Goal: Transaction & Acquisition: Purchase product/service

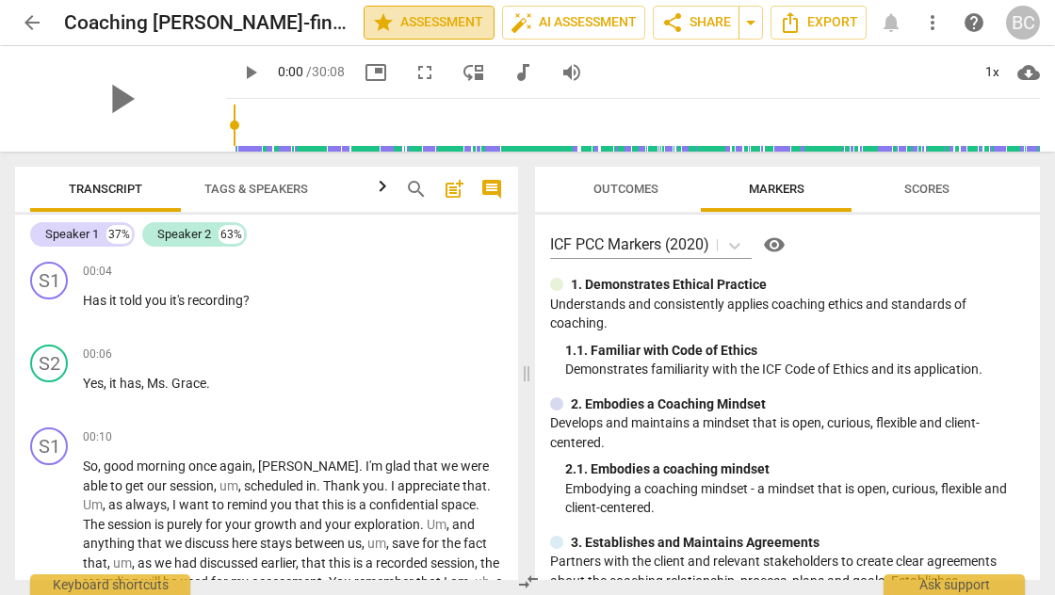
click at [458, 24] on span "star Assessment" at bounding box center [429, 22] width 114 height 23
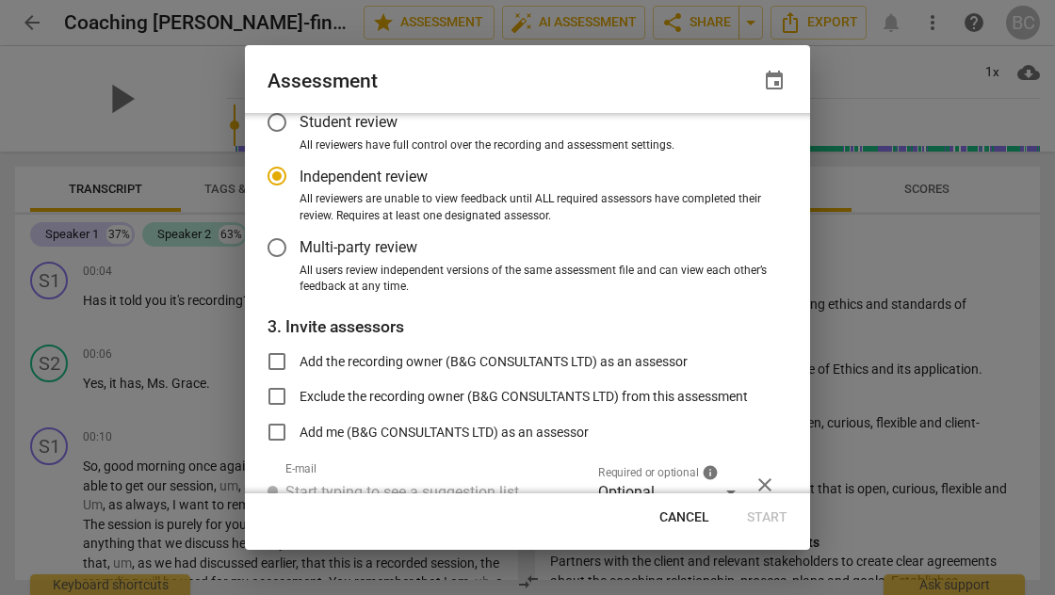
scroll to position [118, 0]
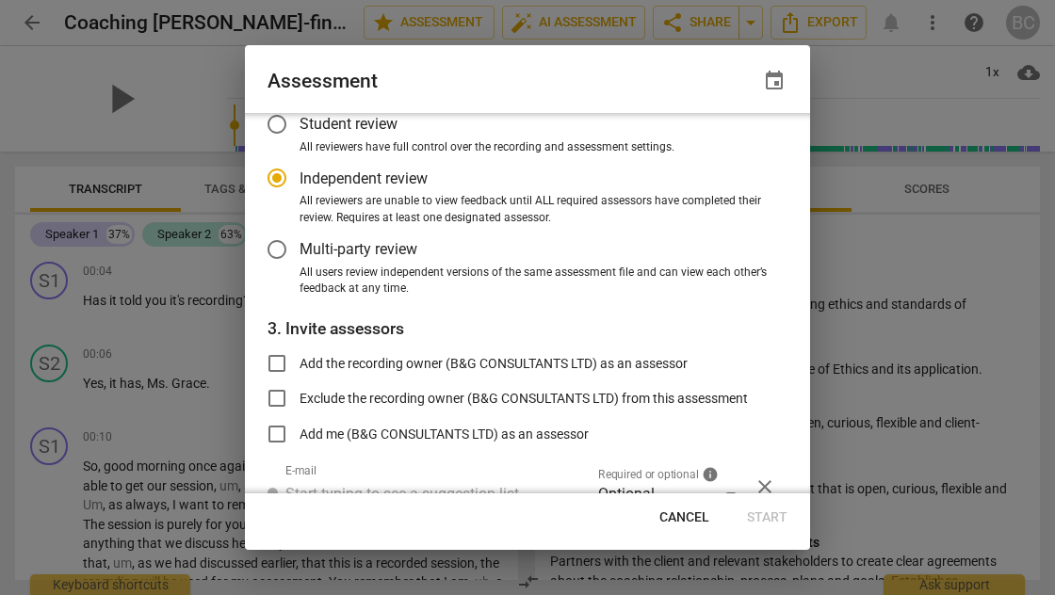
radio input "false"
click at [277, 246] on input "Multi-party review" at bounding box center [276, 249] width 45 height 45
radio input "false"
click at [279, 362] on input "Add the recording owner (B&G CONSULTANTS LTD) as an assessor" at bounding box center [276, 363] width 45 height 45
checkbox input "true"
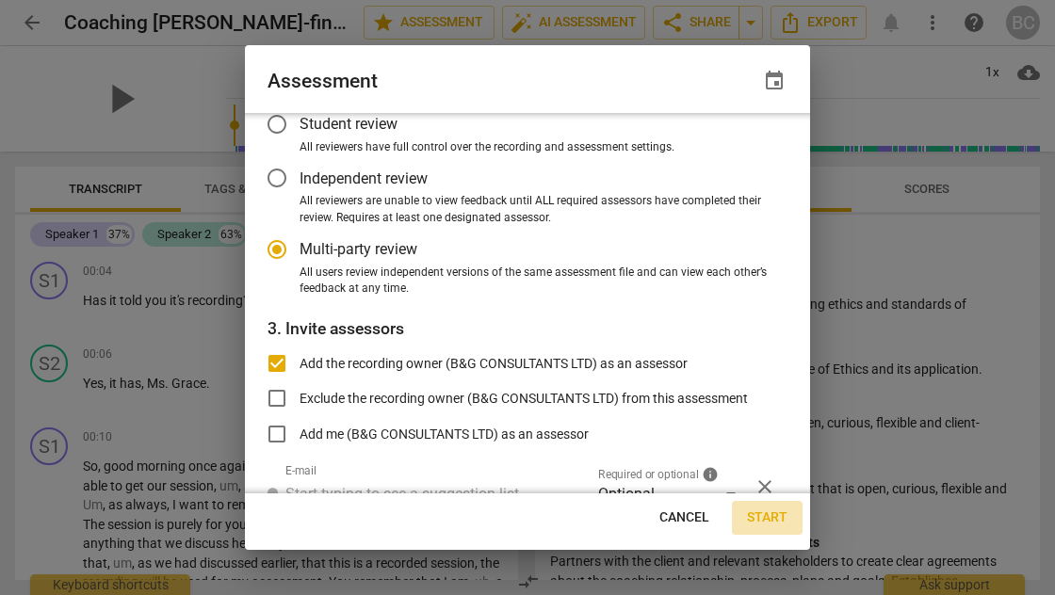
click at [766, 514] on span "Start" at bounding box center [767, 518] width 40 height 19
radio input "false"
type input "B&G CONSULTANTS LTD <[EMAIL_ADDRESS][DOMAIN_NAME]>"
radio input "false"
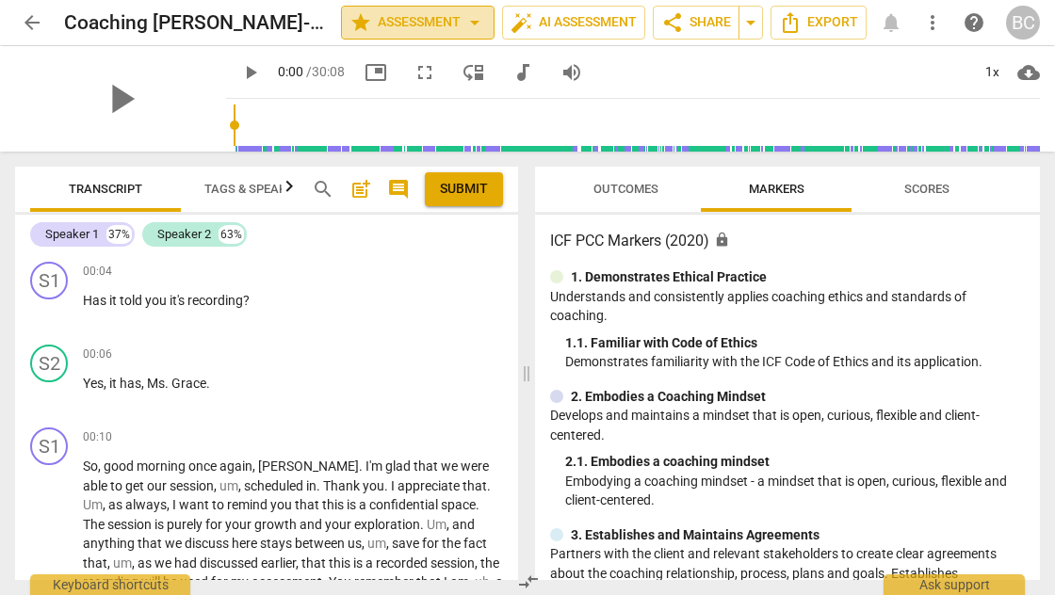
click at [471, 23] on span "arrow_drop_down" at bounding box center [474, 22] width 23 height 23
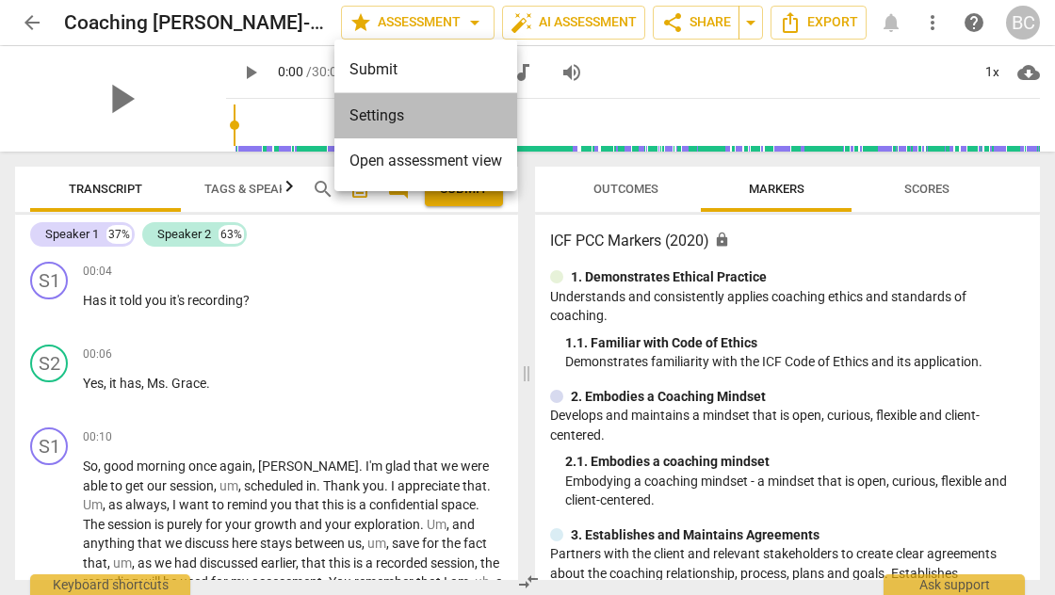
click at [396, 122] on li "Settings" at bounding box center [425, 115] width 183 height 45
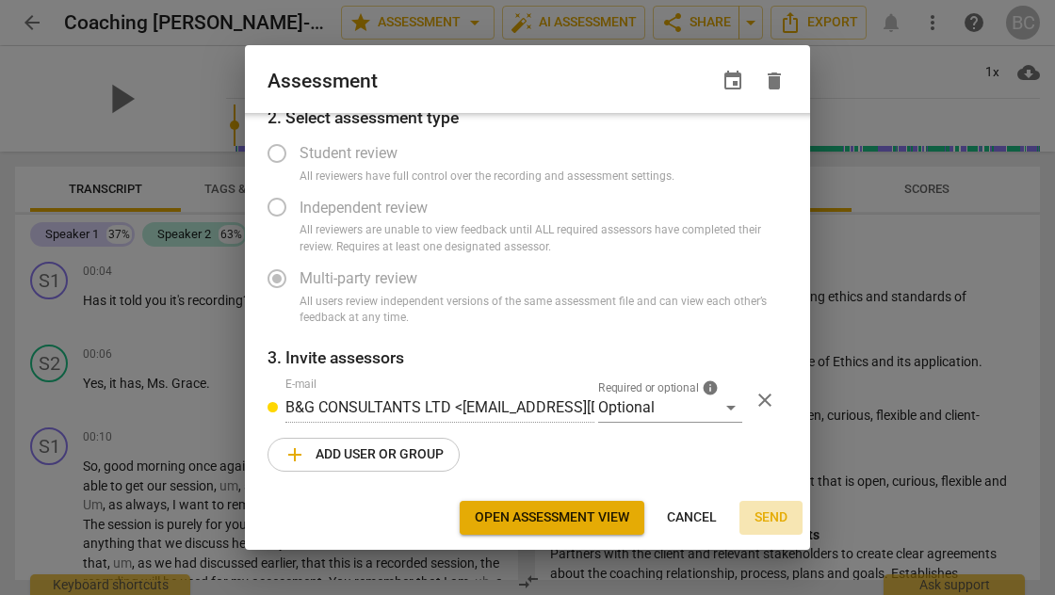
click at [772, 514] on span "Send" at bounding box center [770, 518] width 33 height 19
radio input "false"
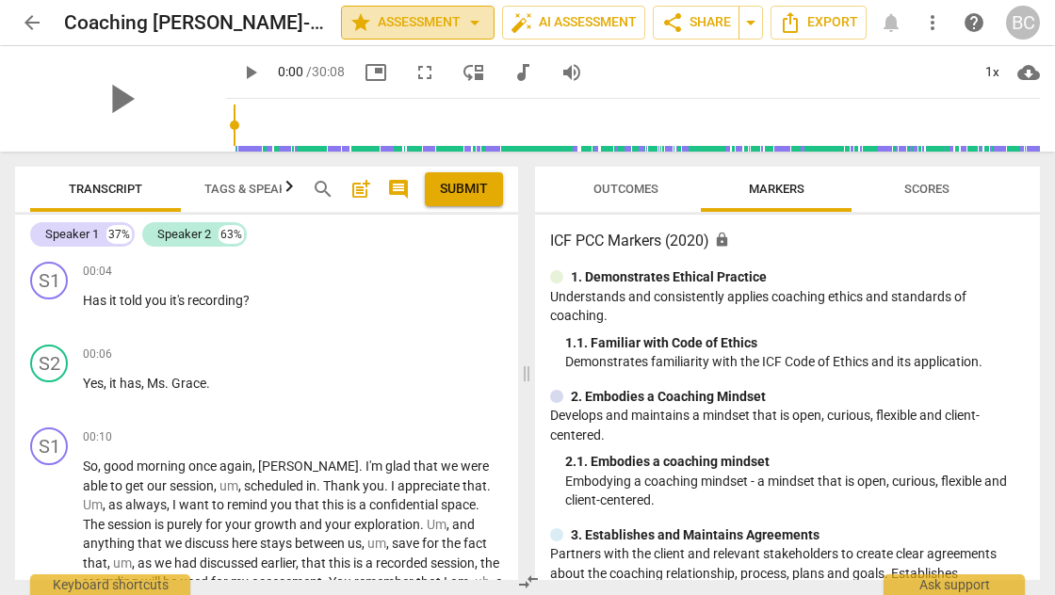
click at [471, 23] on span "arrow_drop_down" at bounding box center [474, 22] width 23 height 23
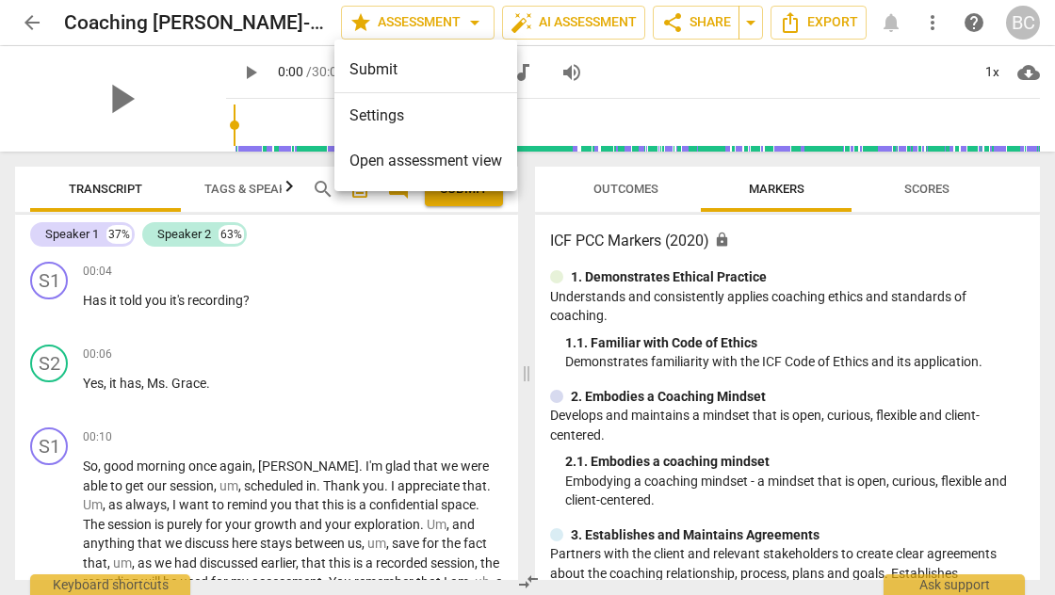
click at [571, 23] on div at bounding box center [527, 297] width 1055 height 595
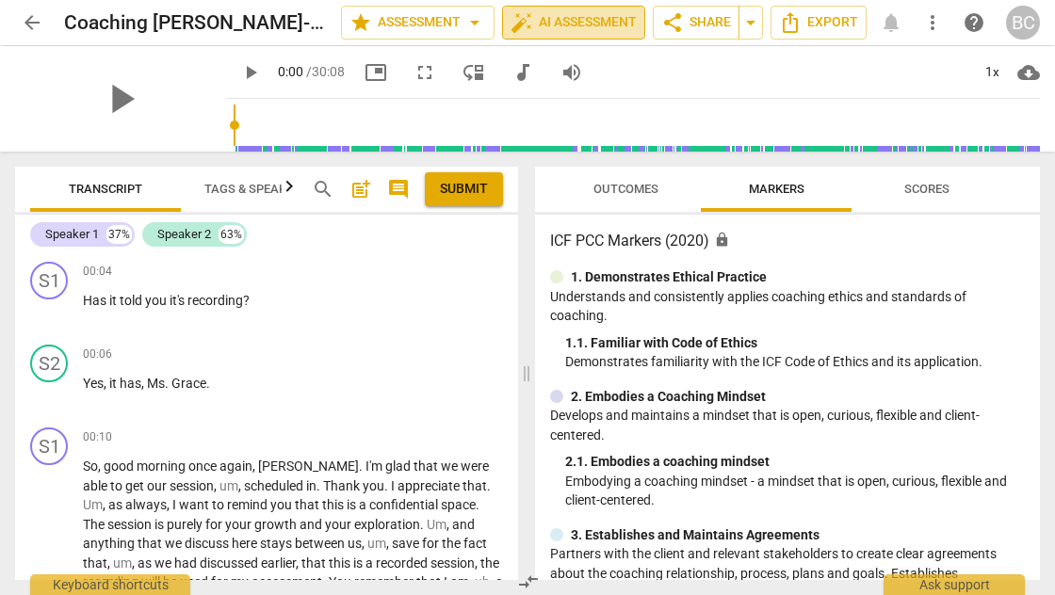
click at [567, 21] on span "auto_fix_high AI Assessment" at bounding box center [573, 22] width 126 height 23
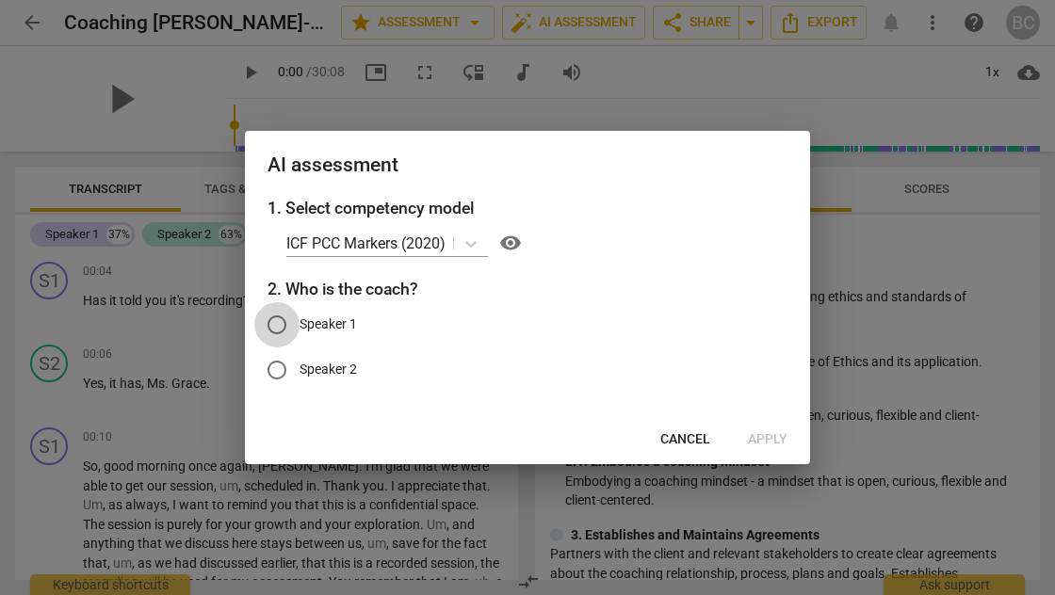
click at [277, 324] on input "Speaker 1" at bounding box center [276, 324] width 45 height 45
radio input "true"
click at [761, 436] on span "Apply" at bounding box center [768, 439] width 40 height 19
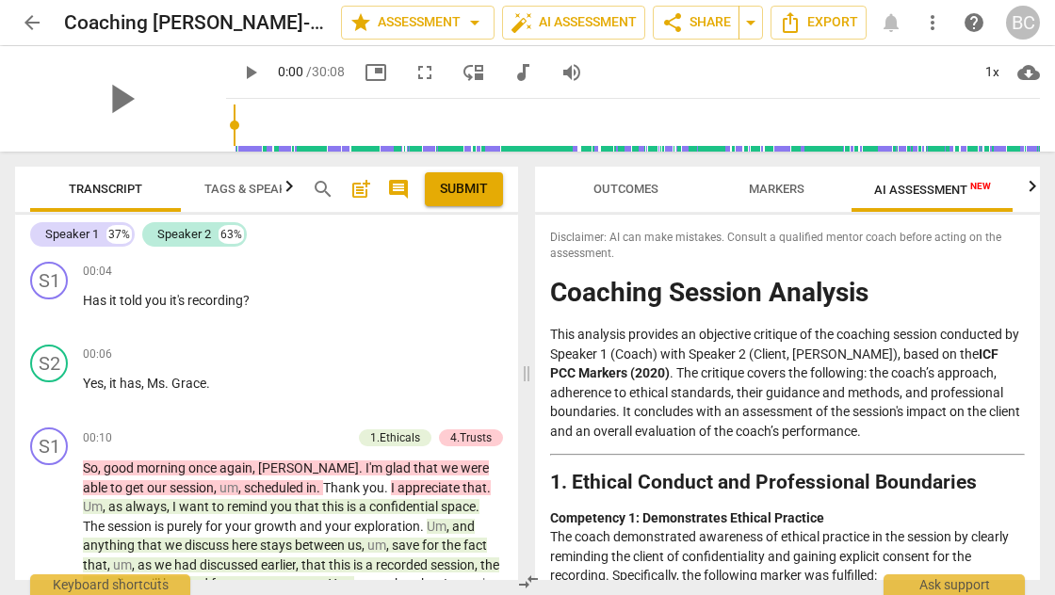
click at [777, 187] on span "Markers" at bounding box center [777, 189] width 56 height 14
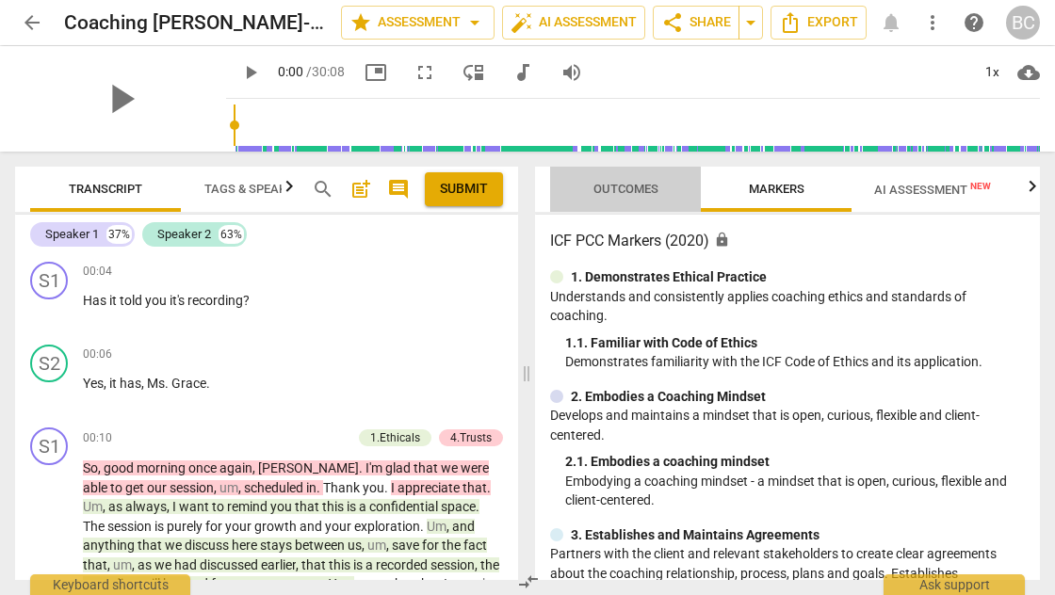
click at [637, 188] on span "Outcomes" at bounding box center [625, 189] width 65 height 14
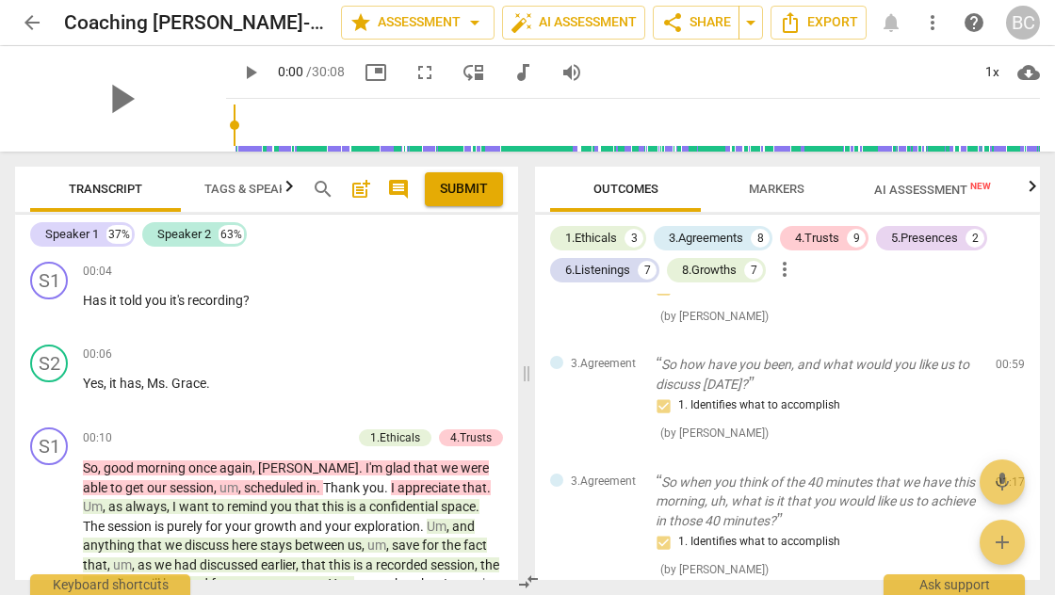
scroll to position [0, 0]
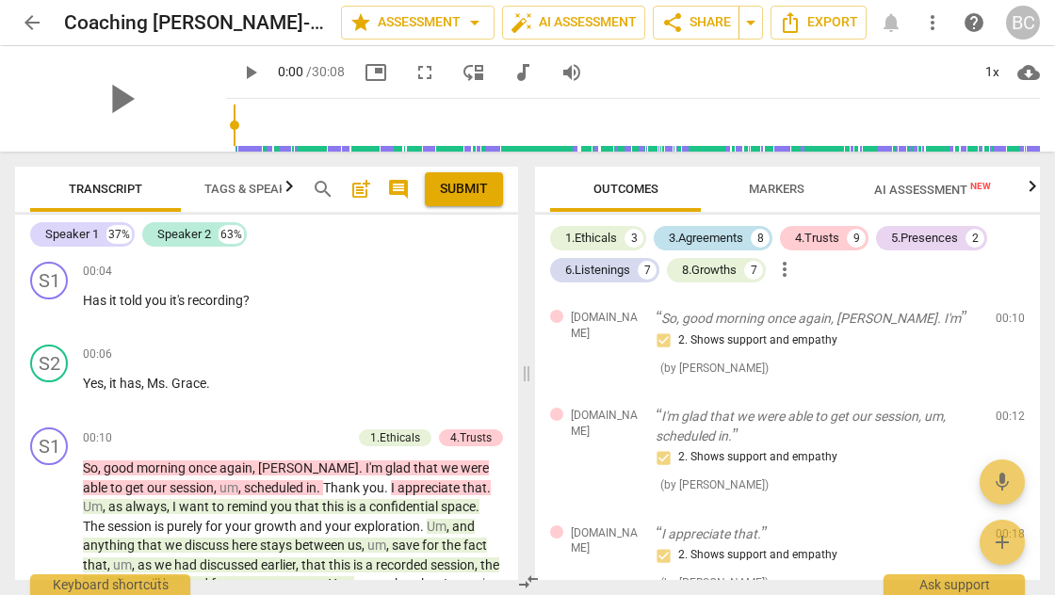
click at [726, 234] on div "3.Agreements" at bounding box center [706, 238] width 74 height 19
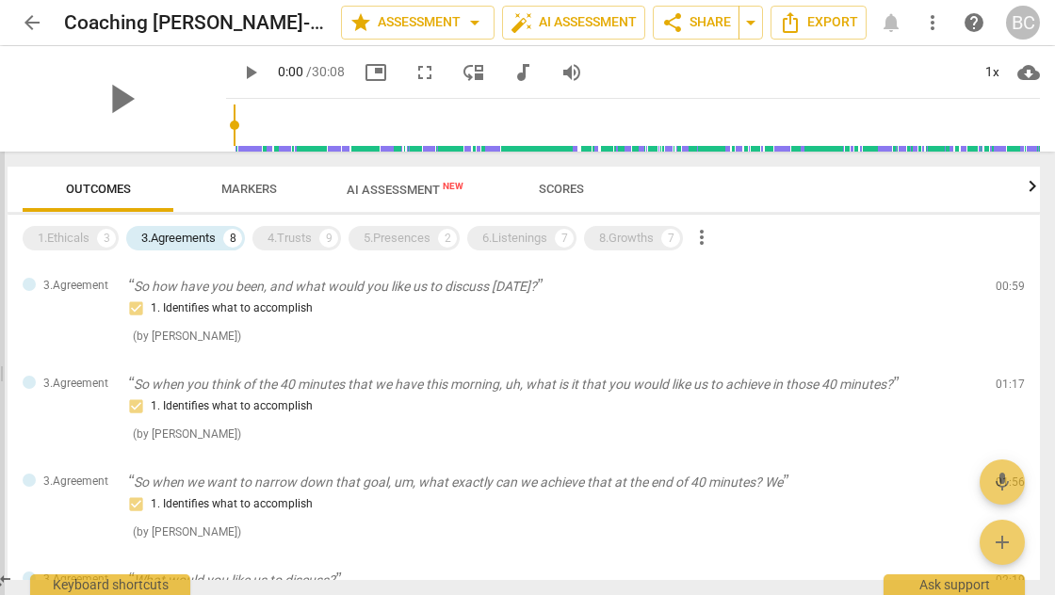
drag, startPoint x: 527, startPoint y: 376, endPoint x: 0, endPoint y: 371, distance: 527.4
click at [0, 371] on span at bounding box center [-1, 374] width 9 height 444
click at [305, 241] on div "4.Trusts" at bounding box center [289, 238] width 44 height 19
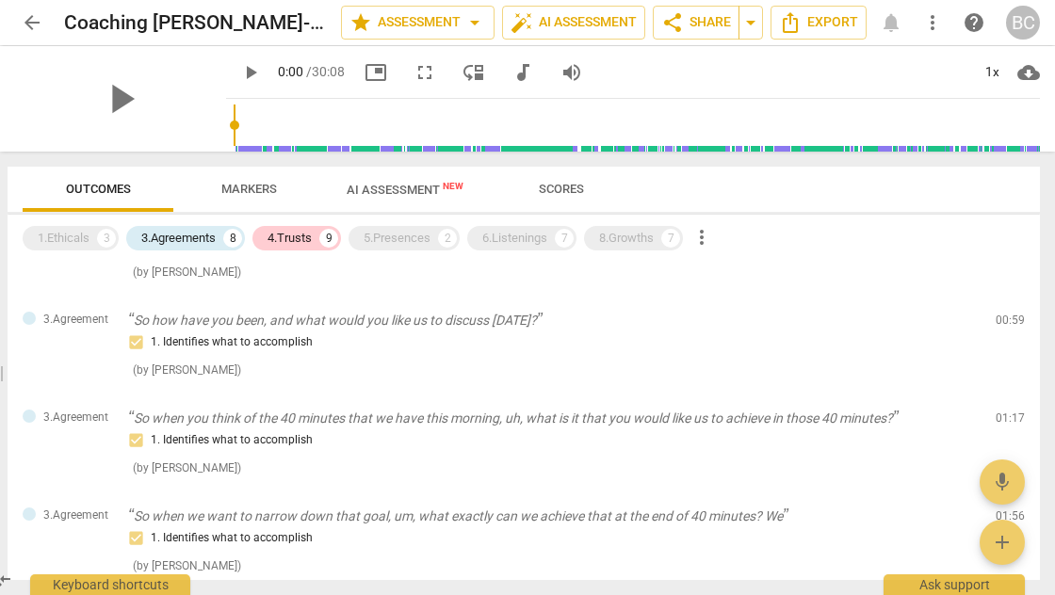
scroll to position [362, 0]
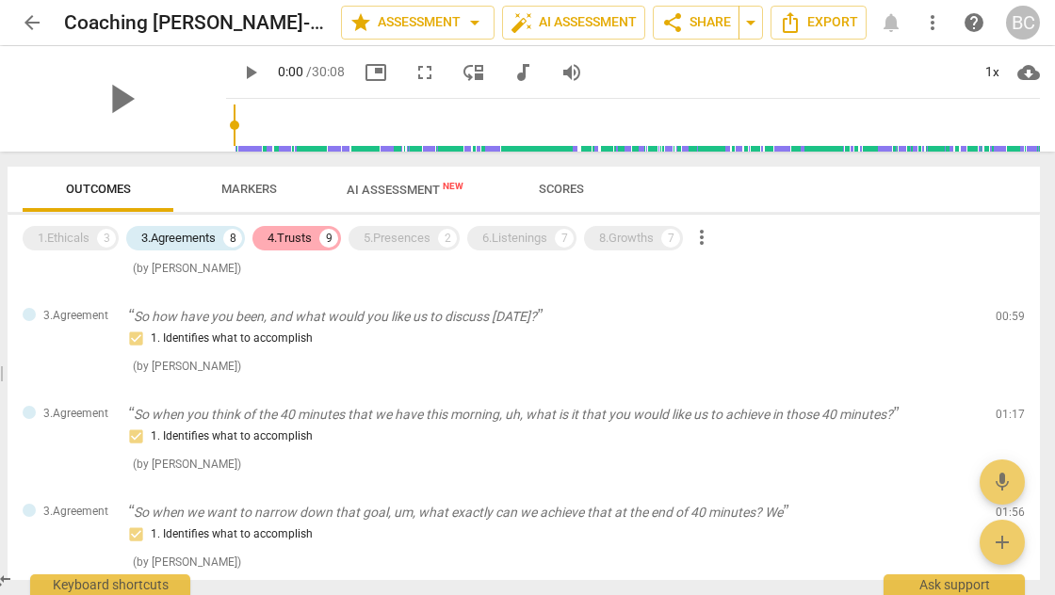
click at [294, 235] on div "4.Trusts" at bounding box center [289, 238] width 44 height 19
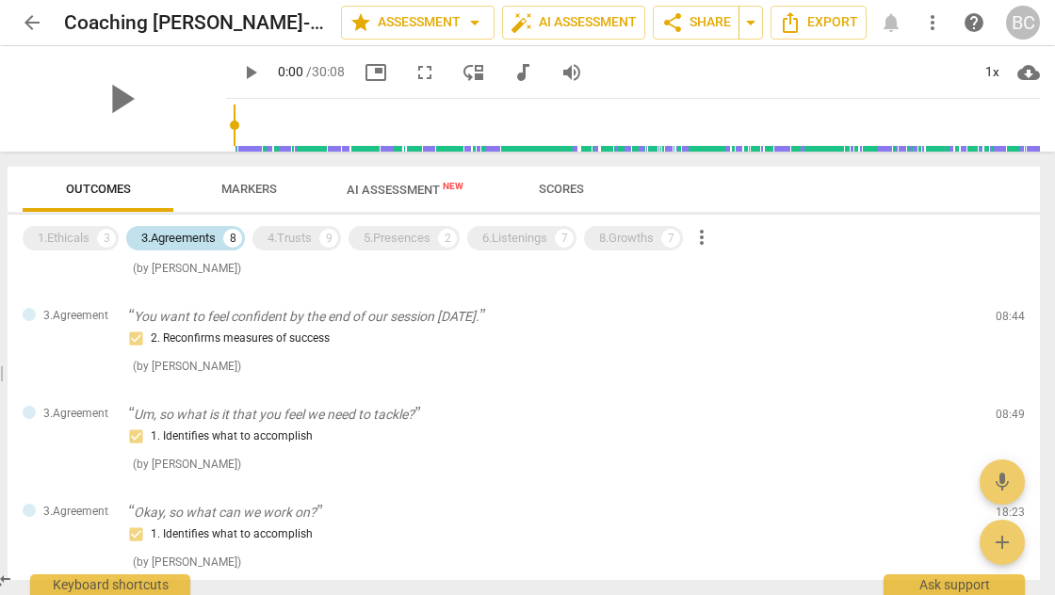
click at [207, 237] on div "3.Agreements" at bounding box center [178, 238] width 74 height 19
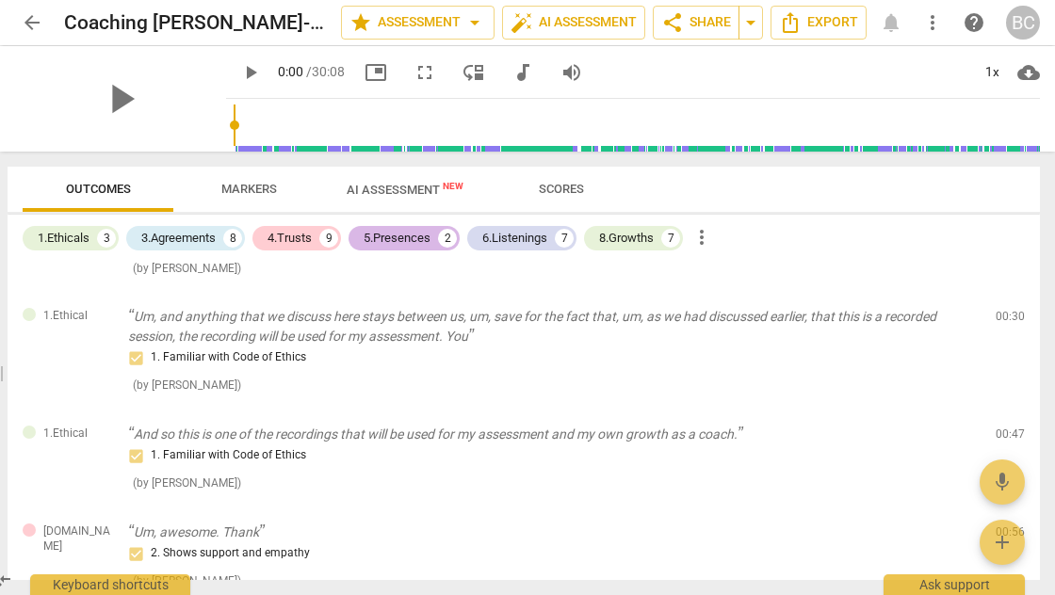
click at [396, 241] on div "5.Presences" at bounding box center [397, 238] width 67 height 19
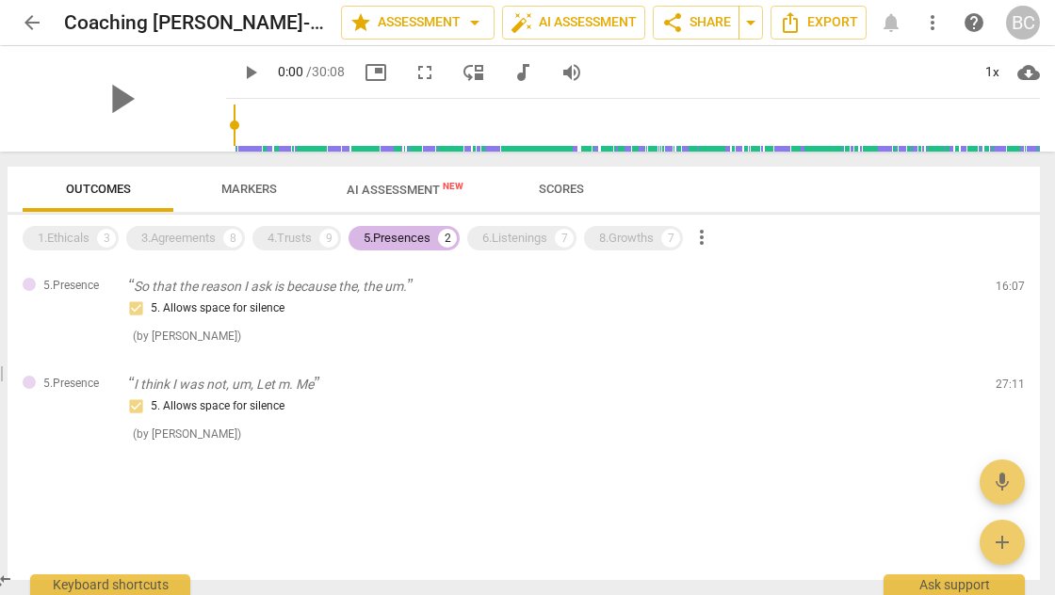
scroll to position [0, 0]
click at [517, 239] on div "6.Listenings" at bounding box center [514, 238] width 65 height 19
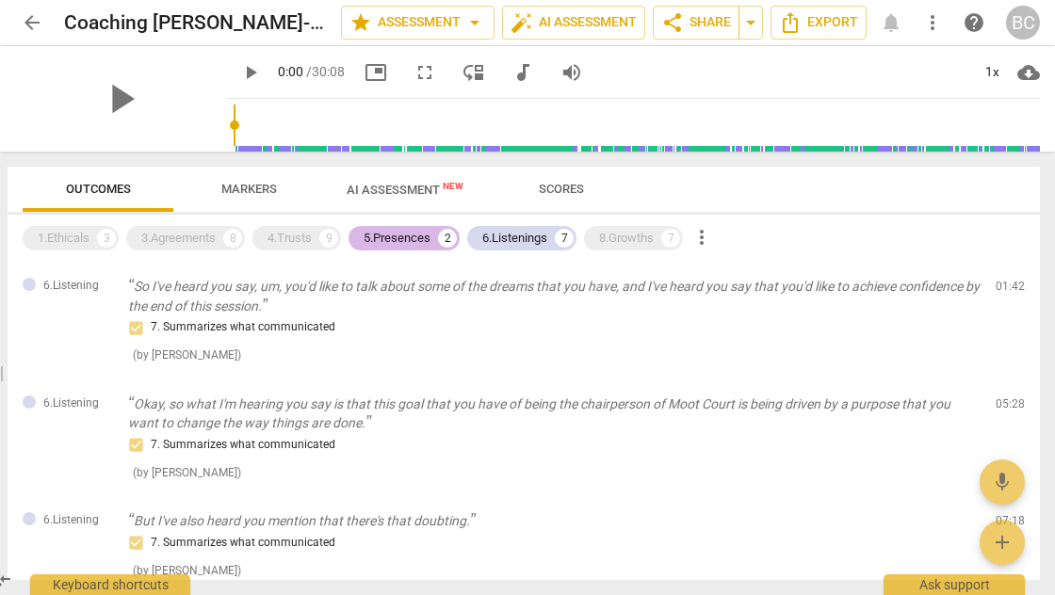
click at [414, 236] on div "5.Presences" at bounding box center [397, 238] width 67 height 19
click at [637, 237] on div "8.Growths" at bounding box center [626, 238] width 55 height 19
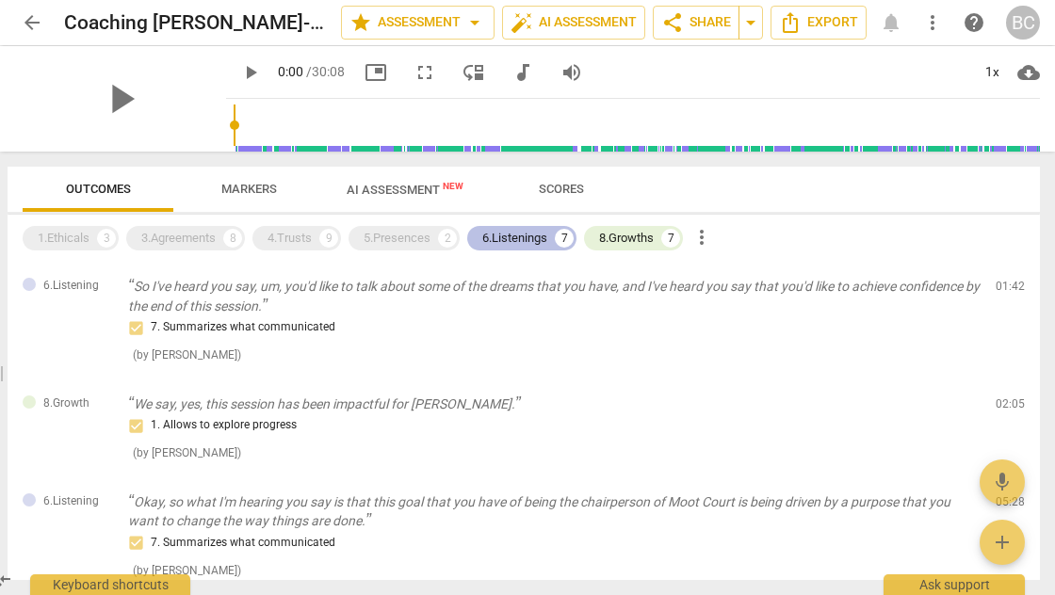
click at [530, 233] on div "6.Listenings" at bounding box center [514, 238] width 65 height 19
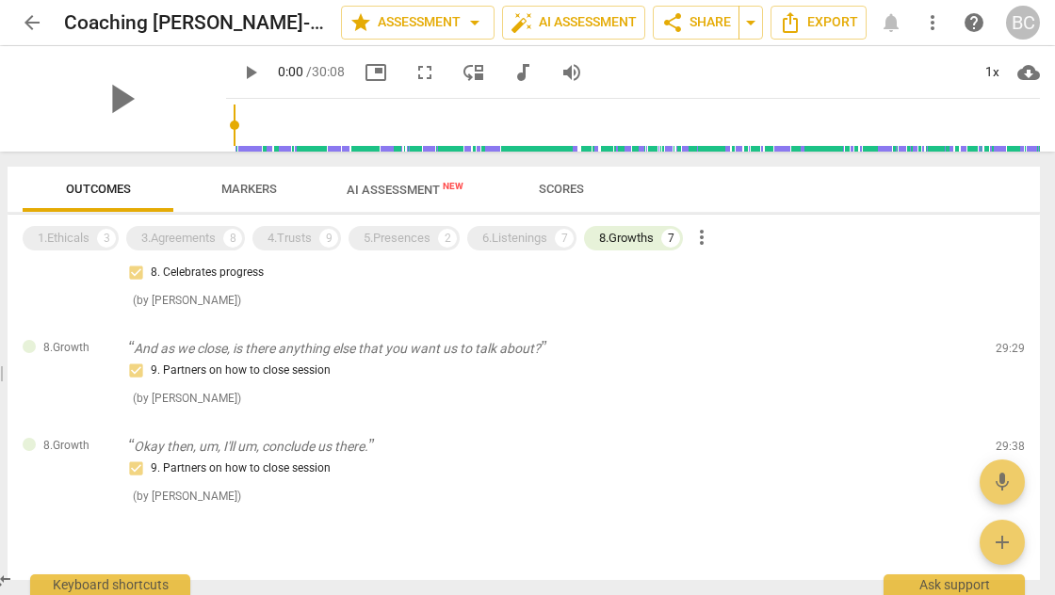
scroll to position [456, 0]
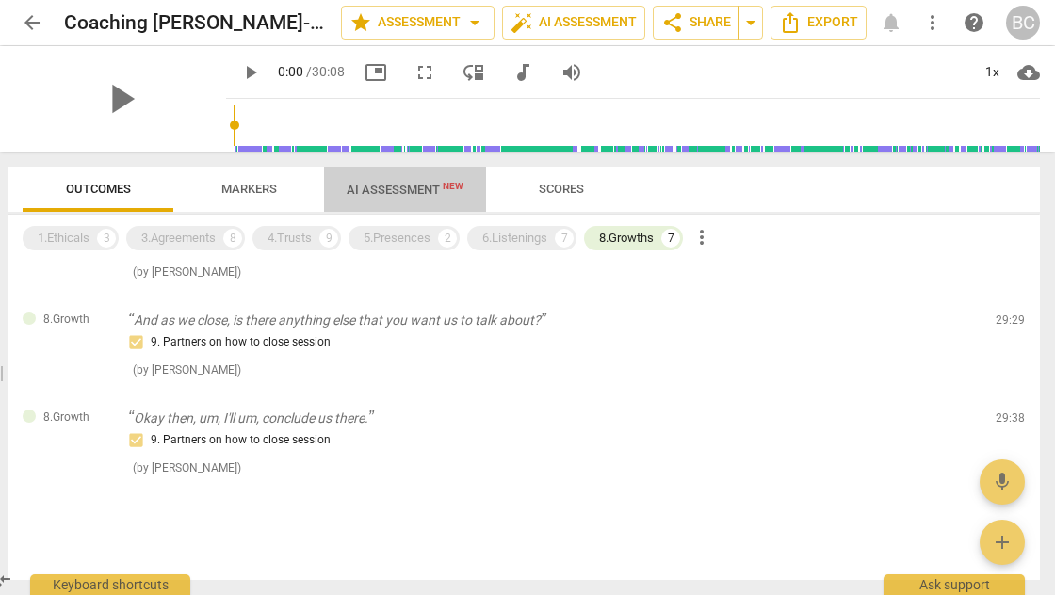
click at [400, 187] on span "AI Assessment New" at bounding box center [405, 190] width 117 height 14
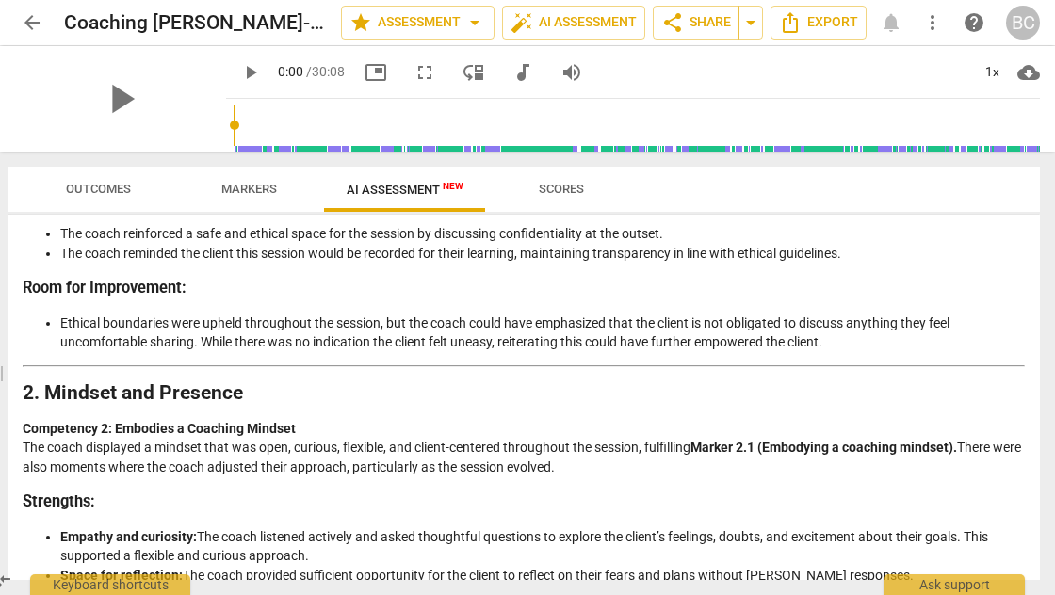
scroll to position [0, 0]
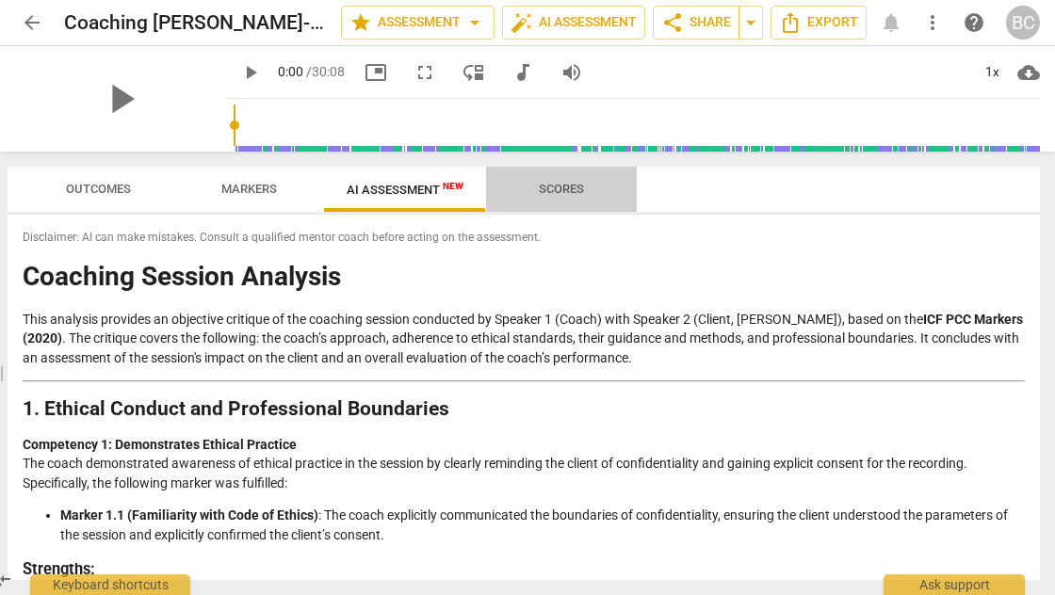
click at [573, 188] on span "Scores" at bounding box center [561, 189] width 45 height 14
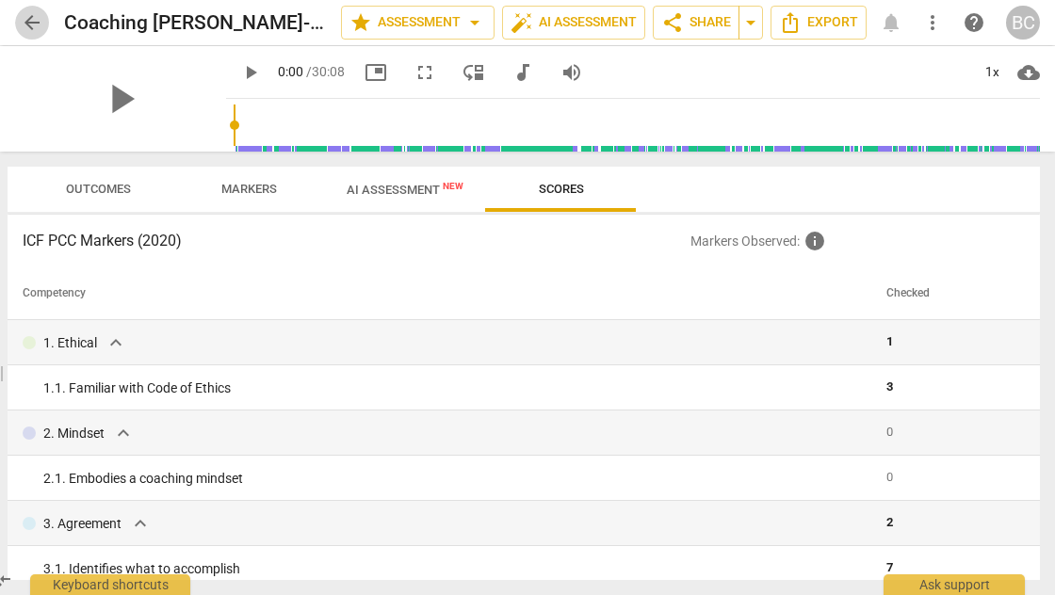
click at [32, 22] on span "arrow_back" at bounding box center [32, 22] width 23 height 23
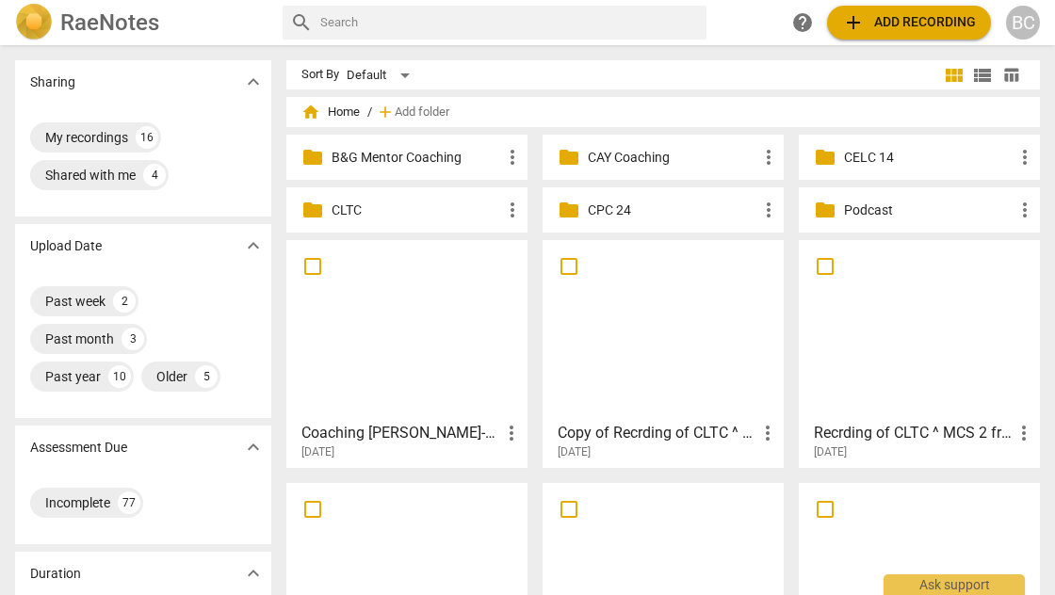
click at [648, 159] on p "CAY Coaching" at bounding box center [673, 158] width 170 height 20
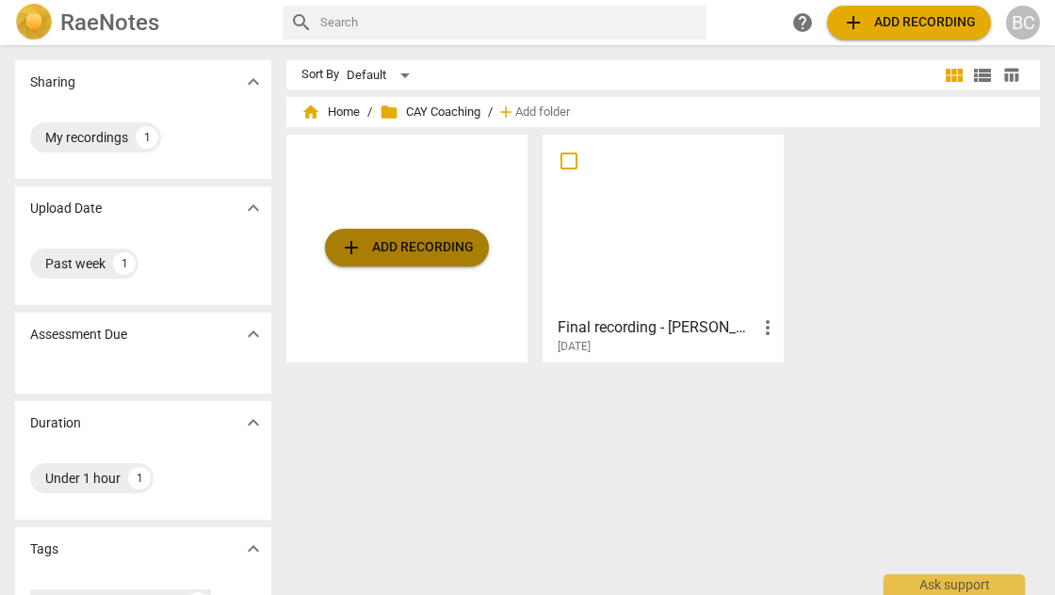
click at [408, 249] on span "add Add recording" at bounding box center [407, 247] width 134 height 23
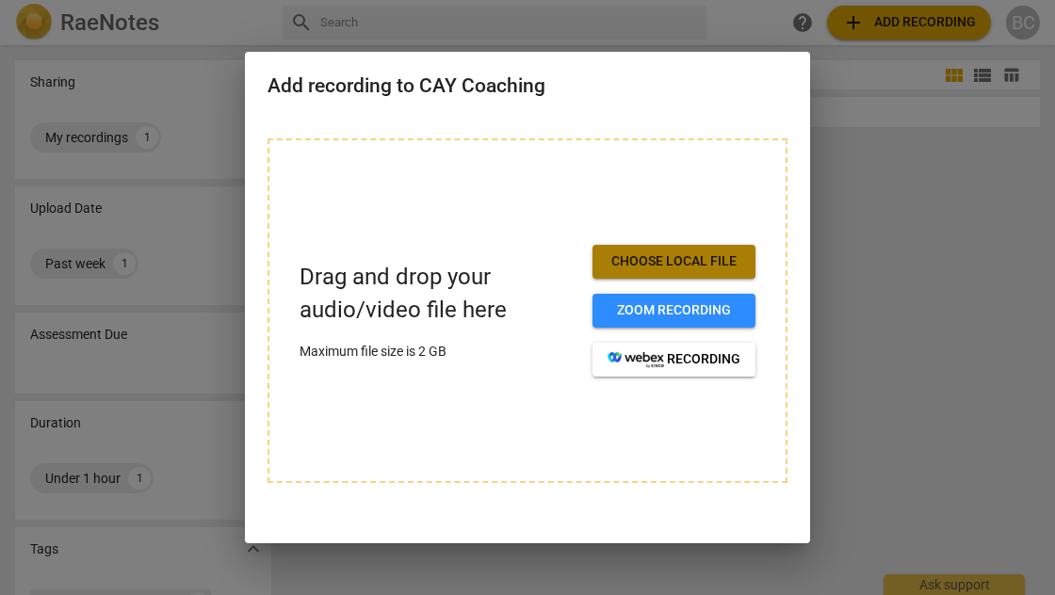
click at [668, 256] on span "Choose local file" at bounding box center [673, 261] width 133 height 19
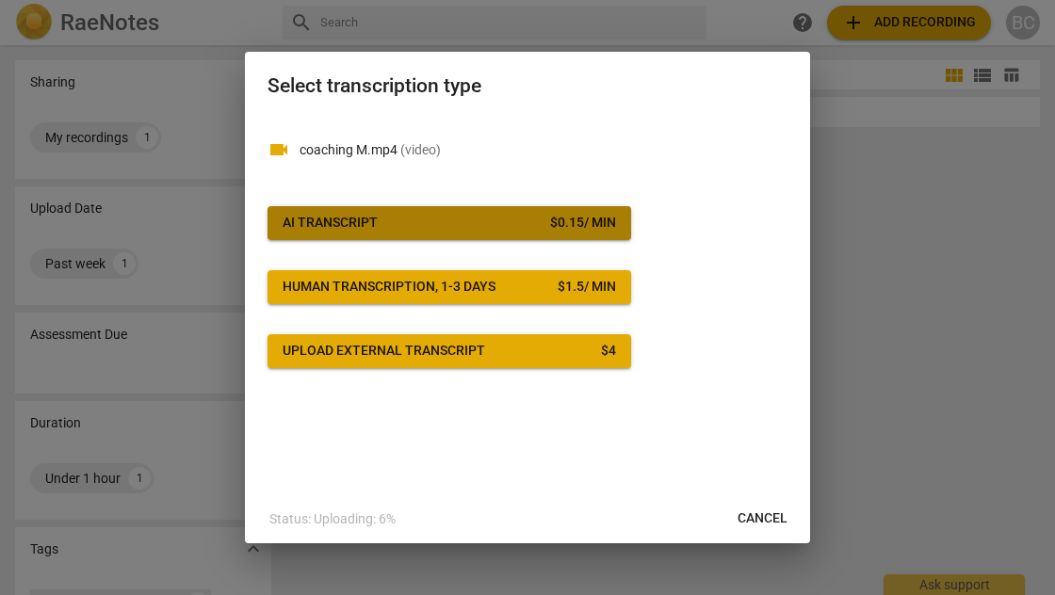
click at [558, 226] on div "$ 0.15 / min" at bounding box center [583, 223] width 66 height 19
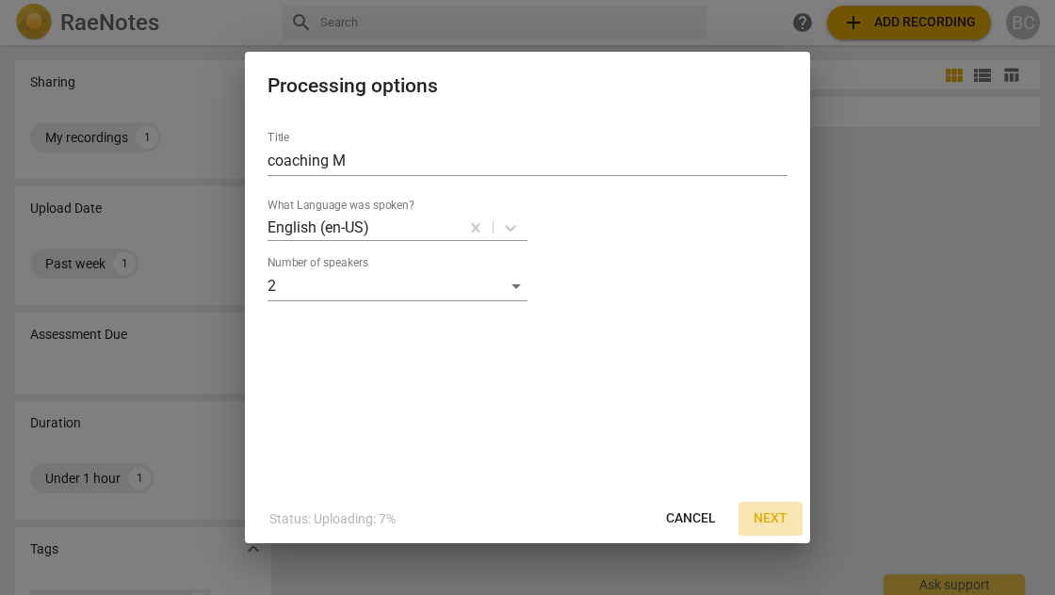
click at [770, 517] on span "Next" at bounding box center [770, 519] width 34 height 19
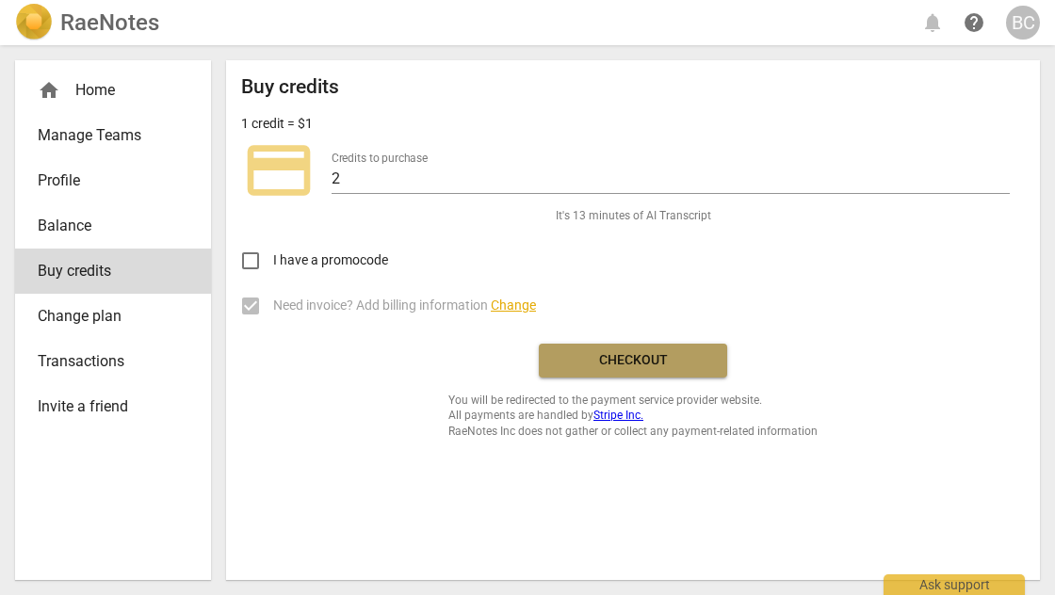
click at [652, 357] on span "Checkout" at bounding box center [633, 360] width 158 height 19
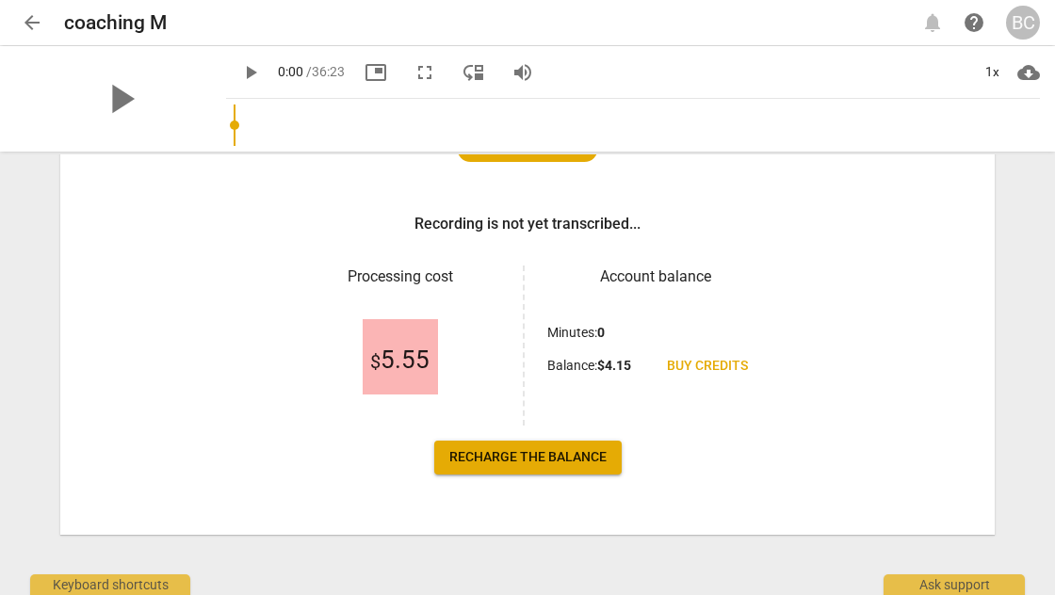
scroll to position [247, 0]
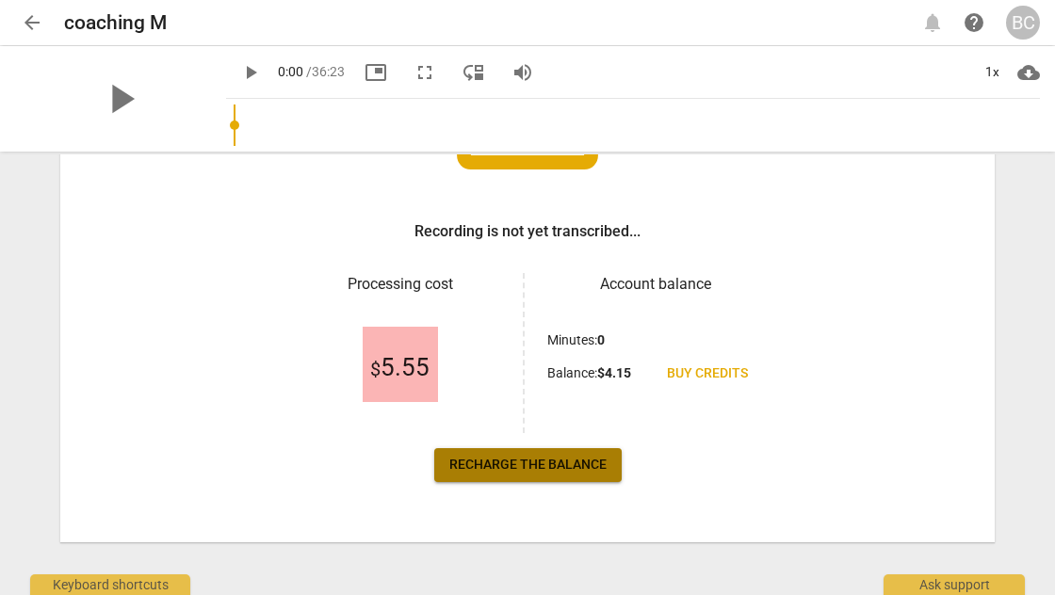
click at [590, 467] on span "Recharge the balance" at bounding box center [527, 465] width 157 height 19
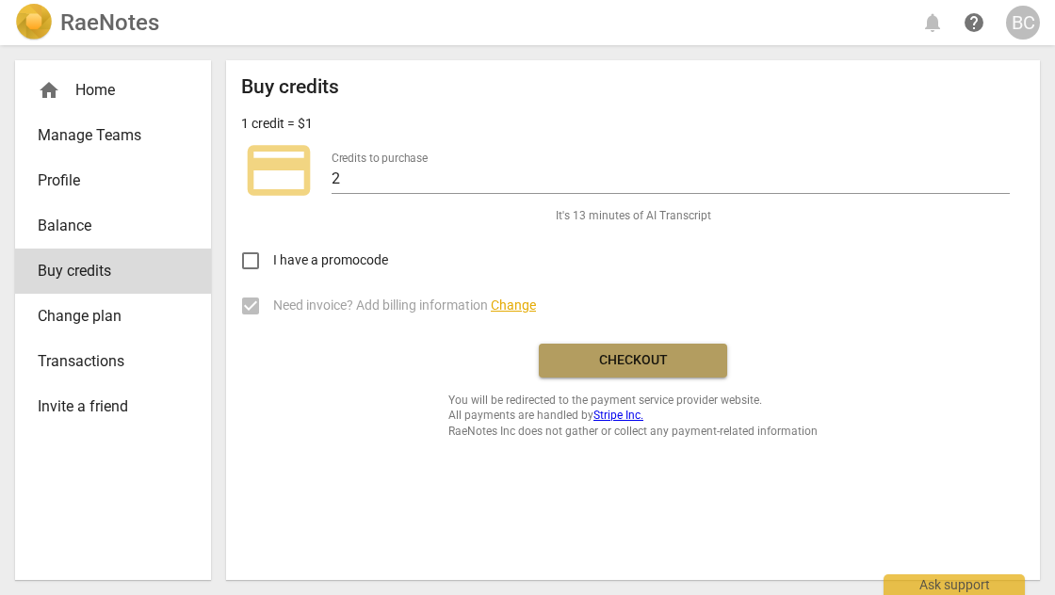
click at [651, 361] on span "Checkout" at bounding box center [633, 360] width 158 height 19
